Goal: Task Accomplishment & Management: Use online tool/utility

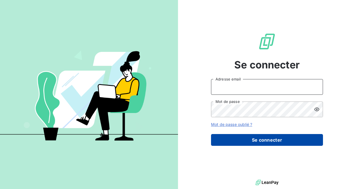
type input "[PERSON_NAME][EMAIL_ADDRESS][DOMAIN_NAME]"
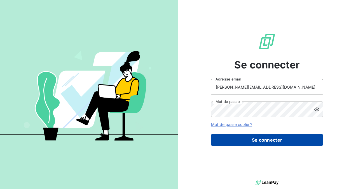
click at [258, 143] on button "Se connecter" at bounding box center [267, 140] width 112 height 12
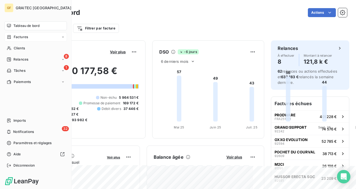
click at [13, 38] on div "Factures" at bounding box center [17, 36] width 21 height 5
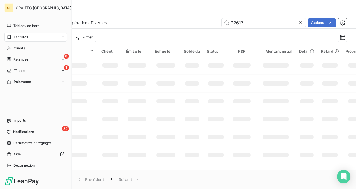
click at [14, 36] on span "Factures" at bounding box center [21, 36] width 14 height 5
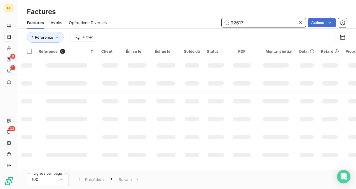
drag, startPoint x: 242, startPoint y: 22, endPoint x: 209, endPoint y: 23, distance: 33.6
click at [209, 23] on div "92617 Actions" at bounding box center [230, 22] width 234 height 9
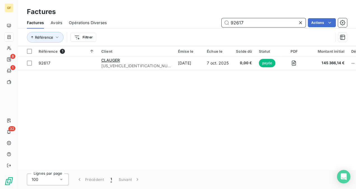
paste input "107"
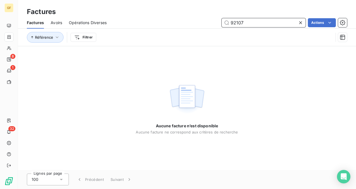
click at [255, 24] on input "92107" at bounding box center [264, 22] width 84 height 9
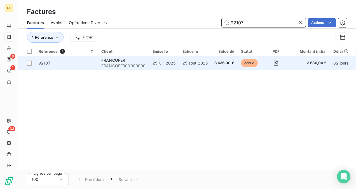
type input "92107"
click at [143, 67] on span "FRANCOFER00000000" at bounding box center [123, 66] width 44 height 6
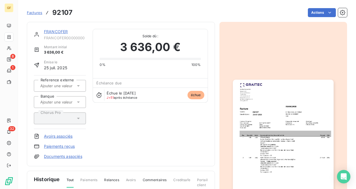
click at [64, 134] on link "Avoirs associés" at bounding box center [58, 136] width 29 height 6
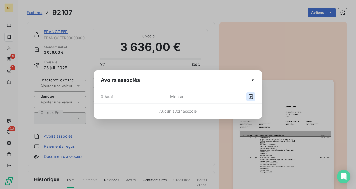
click at [250, 97] on icon "button" at bounding box center [251, 97] width 6 height 6
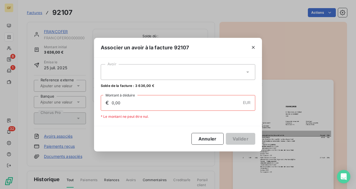
click at [246, 72] on icon at bounding box center [248, 72] width 6 height 6
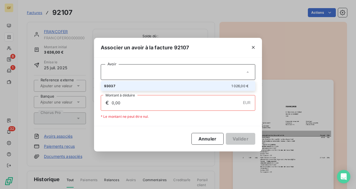
click at [228, 85] on div "93037 1 026,00 €" at bounding box center [178, 85] width 148 height 5
type input "1 026,00"
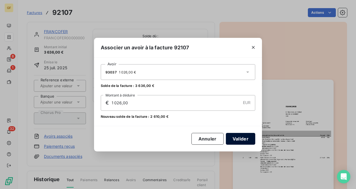
click at [239, 138] on button "Valider" at bounding box center [240, 139] width 29 height 12
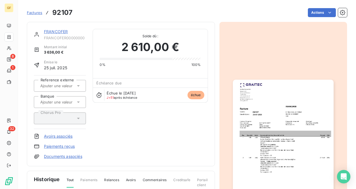
click at [31, 12] on span "Factures" at bounding box center [34, 12] width 15 height 4
